Goal: Find specific page/section: Find specific page/section

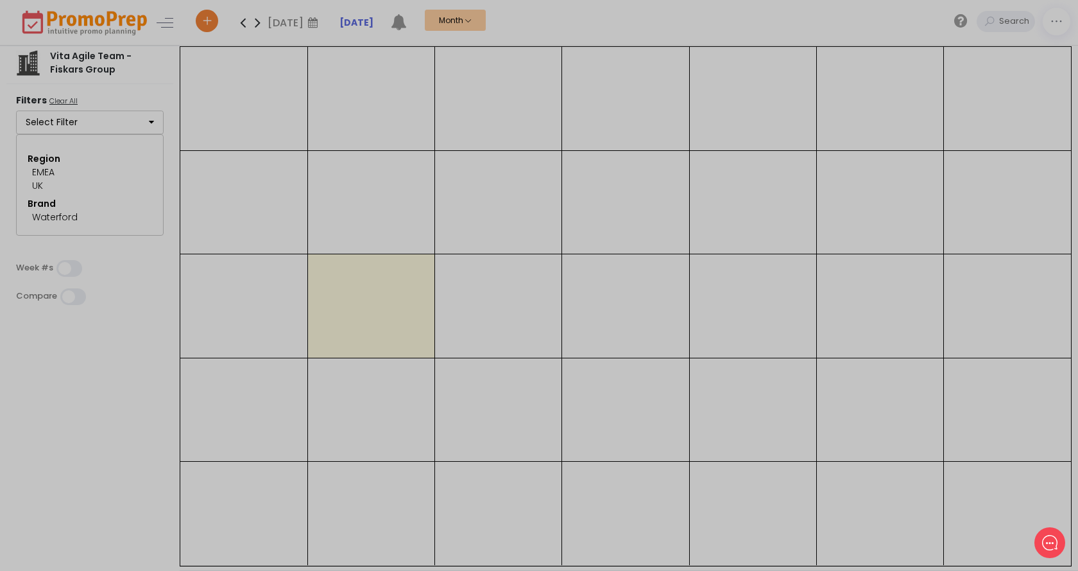
select select "107"
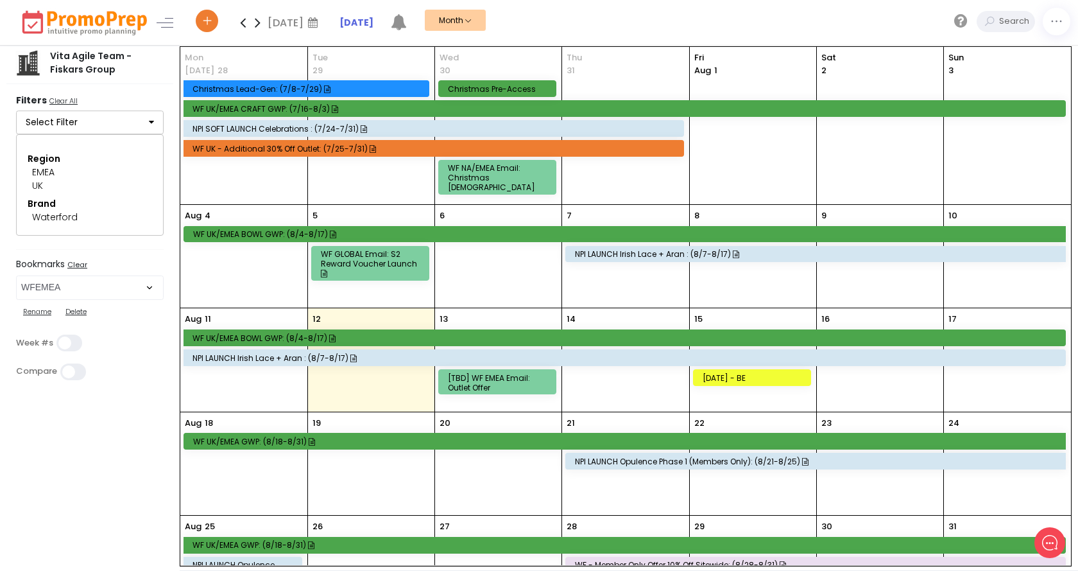
click at [260, 24] on icon at bounding box center [257, 23] width 15 height 26
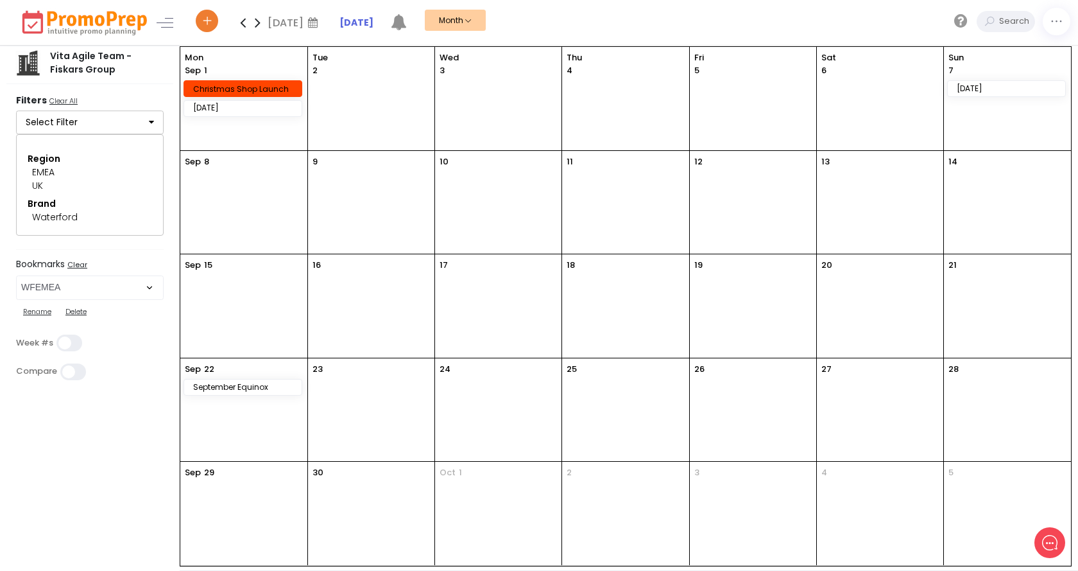
click at [260, 24] on icon at bounding box center [257, 23] width 15 height 26
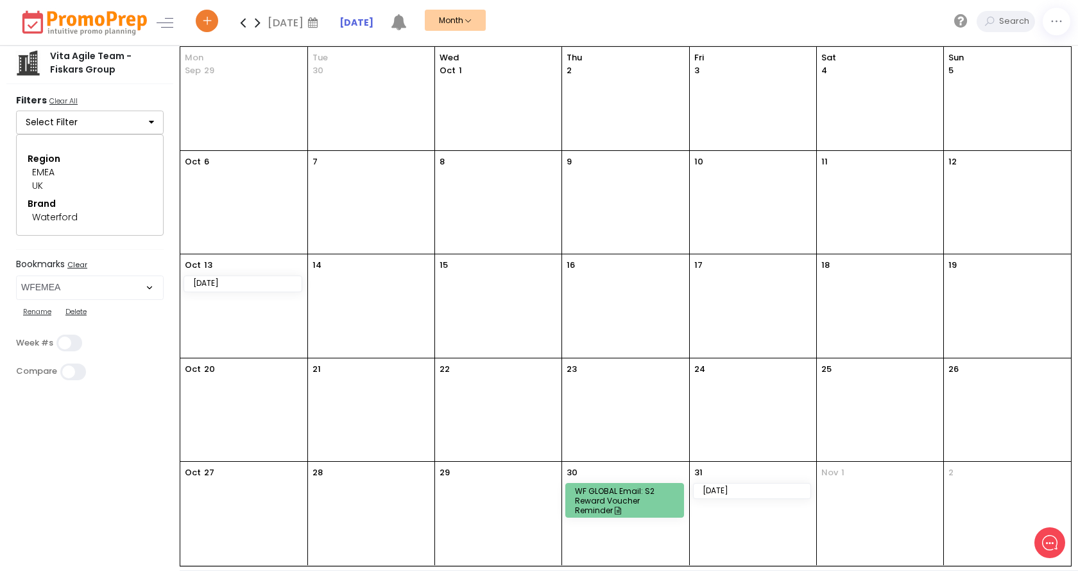
click at [260, 24] on icon at bounding box center [257, 23] width 15 height 26
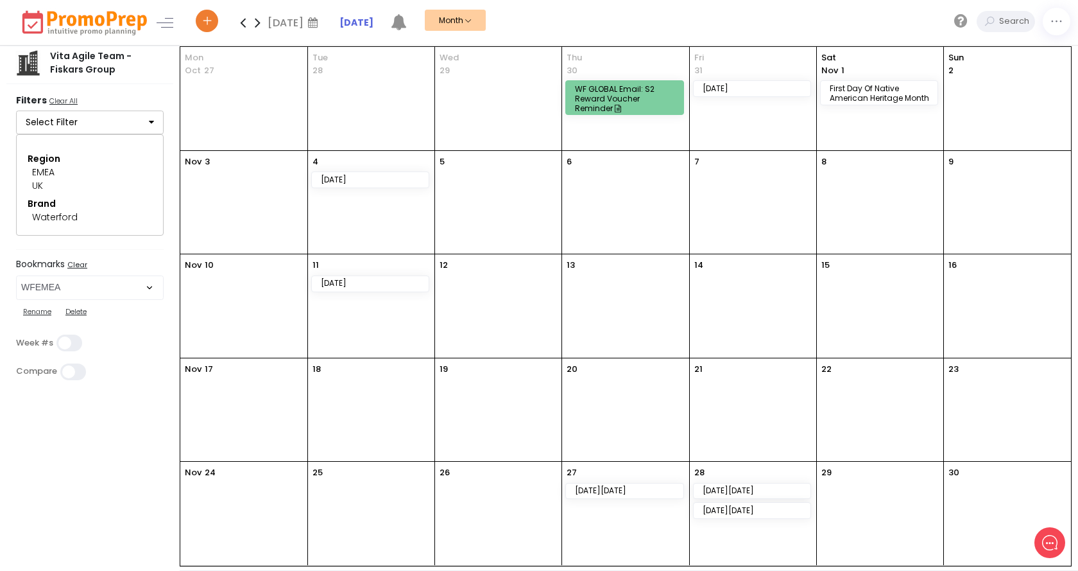
click at [243, 24] on icon at bounding box center [243, 23] width 15 height 26
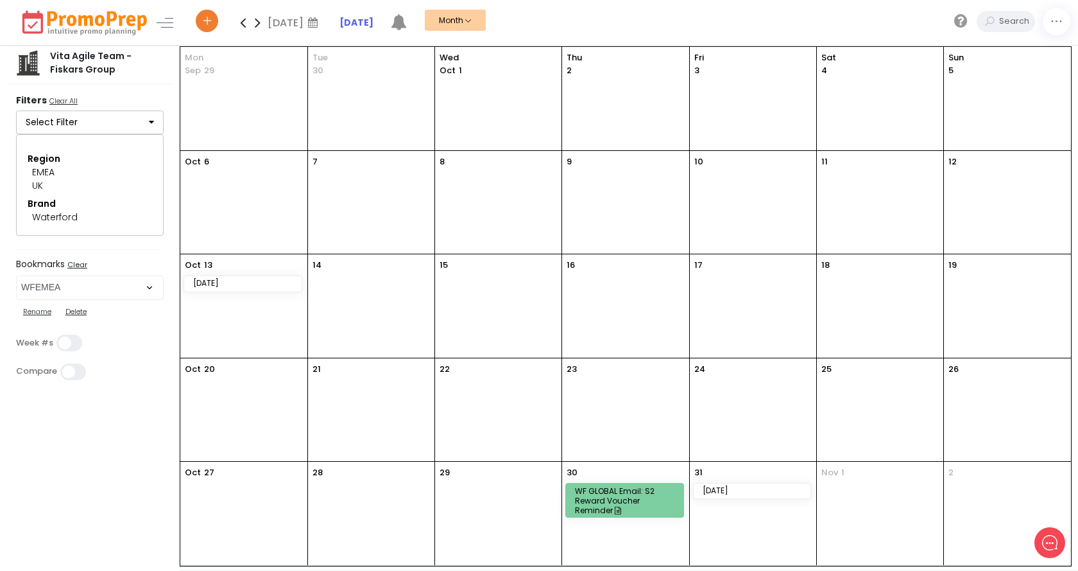
click at [243, 24] on icon at bounding box center [243, 23] width 15 height 26
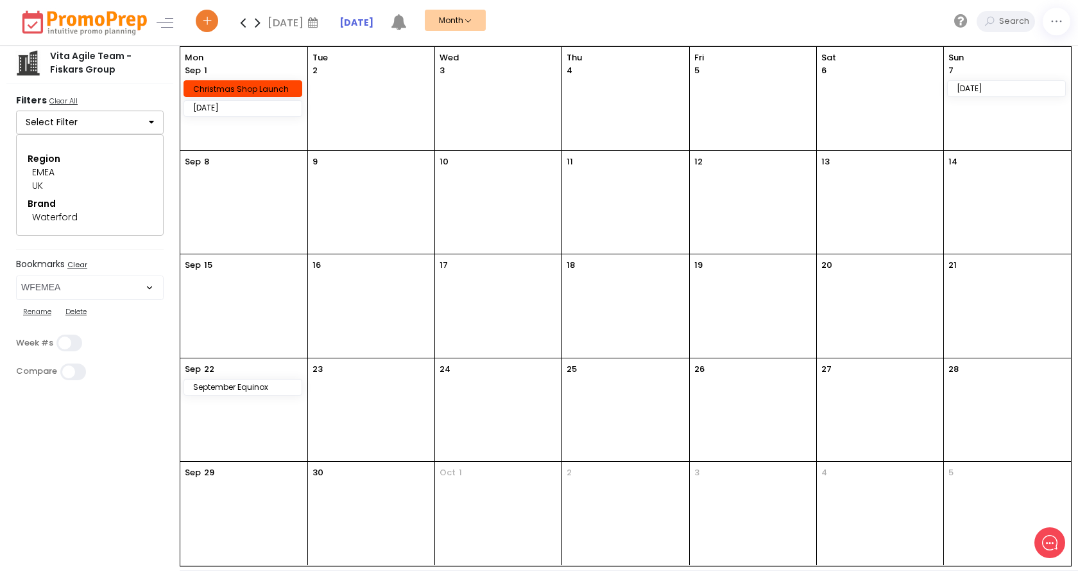
click at [243, 24] on icon at bounding box center [243, 23] width 15 height 26
